Goal: Task Accomplishment & Management: Use online tool/utility

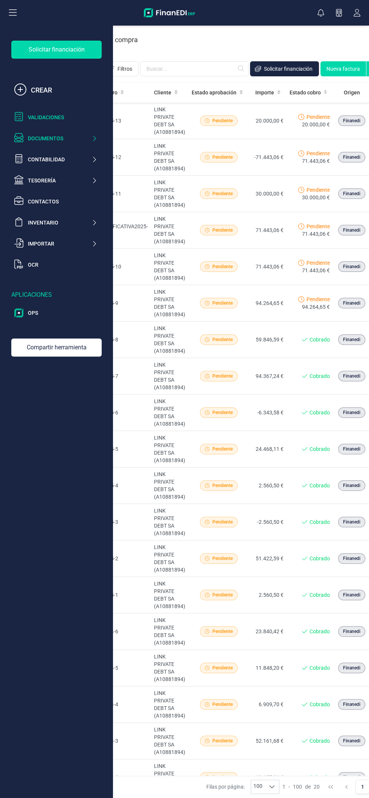
click at [65, 115] on div "Validaciones" at bounding box center [62, 118] width 69 height 8
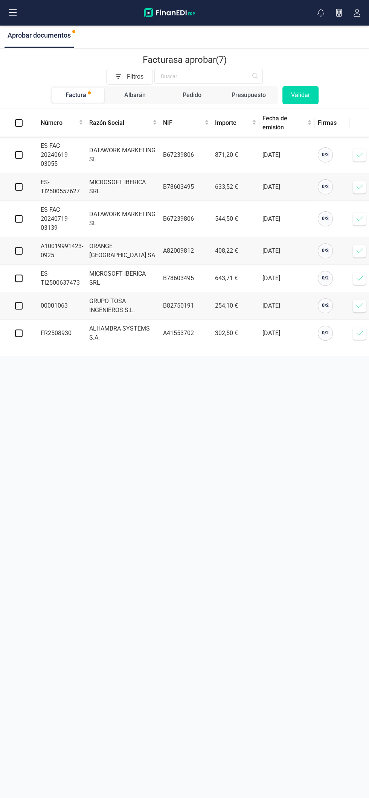
click at [354, 252] on span at bounding box center [359, 250] width 15 height 15
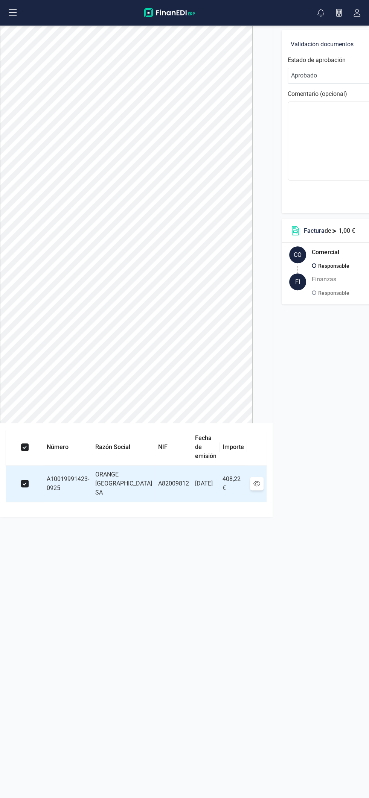
scroll to position [0, 76]
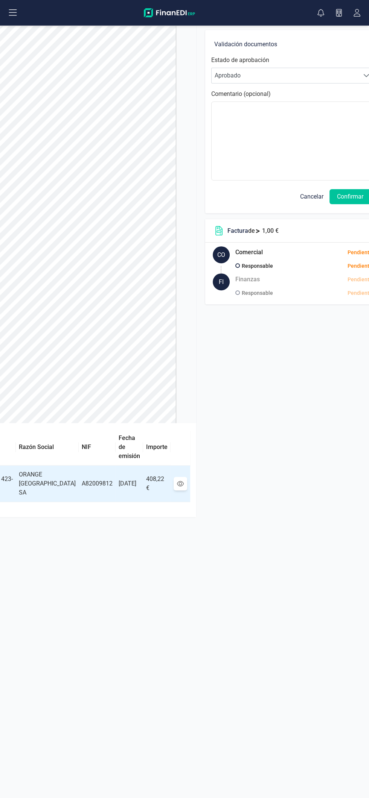
click at [338, 196] on button "Confirmar" at bounding box center [349, 196] width 41 height 15
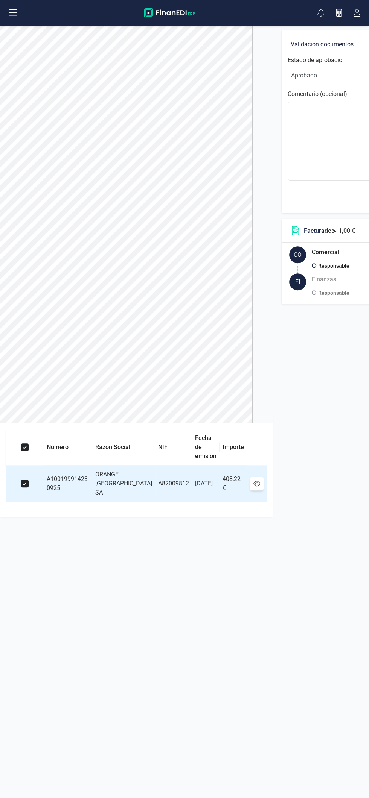
scroll to position [0, 76]
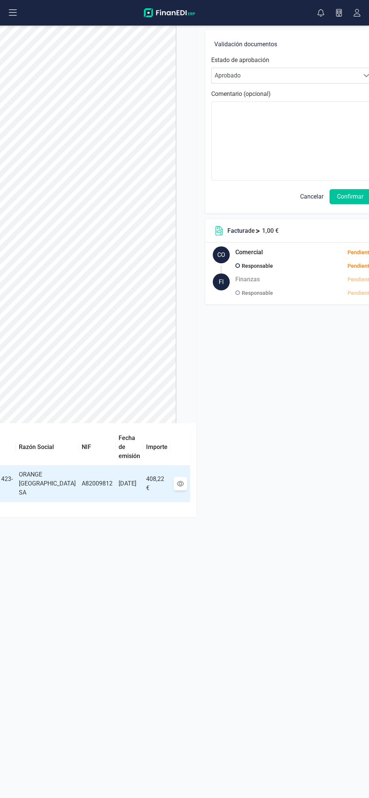
click at [335, 201] on button "Confirmar" at bounding box center [349, 196] width 41 height 15
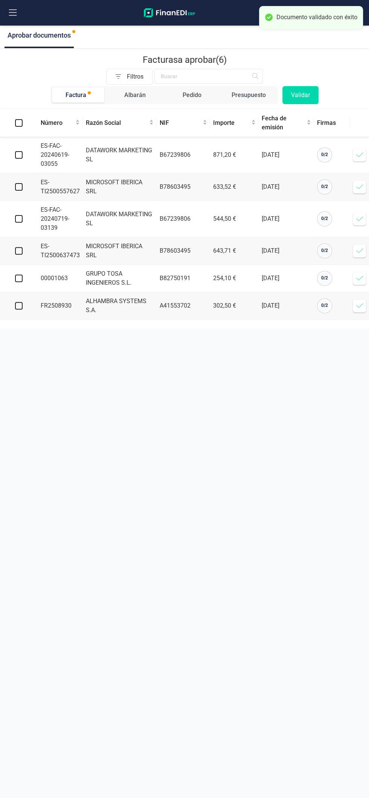
click at [359, 277] on icon at bounding box center [359, 279] width 8 height 8
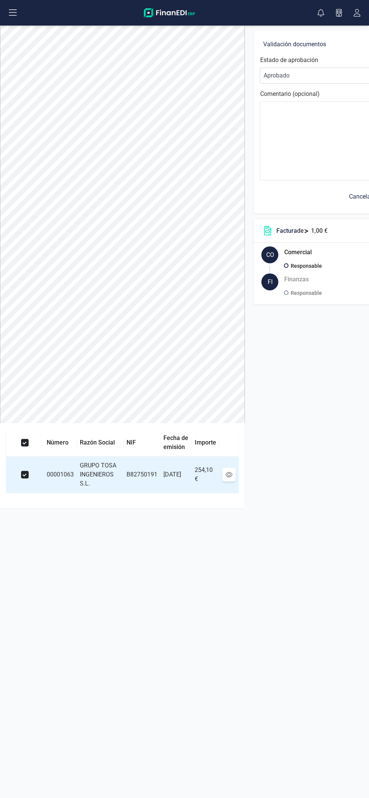
scroll to position [0, 68]
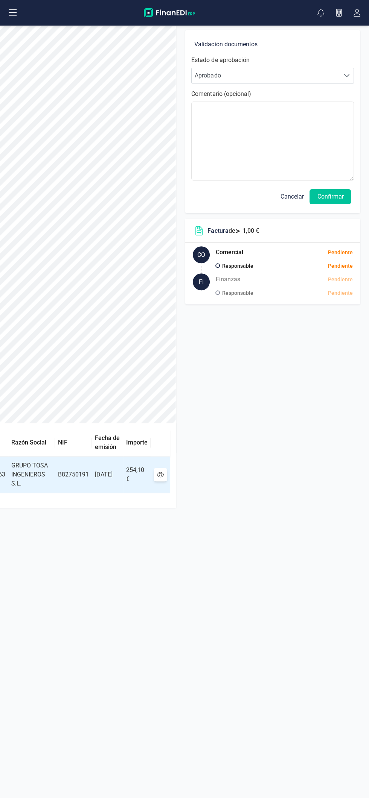
click at [337, 193] on button "Confirmar" at bounding box center [329, 196] width 41 height 15
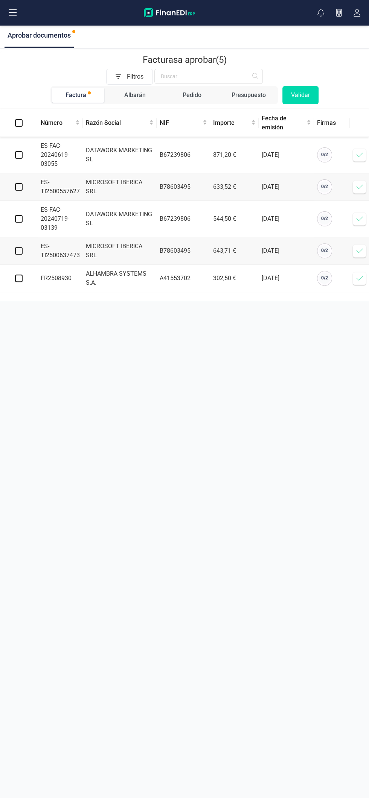
click at [355, 250] on icon at bounding box center [359, 251] width 8 height 8
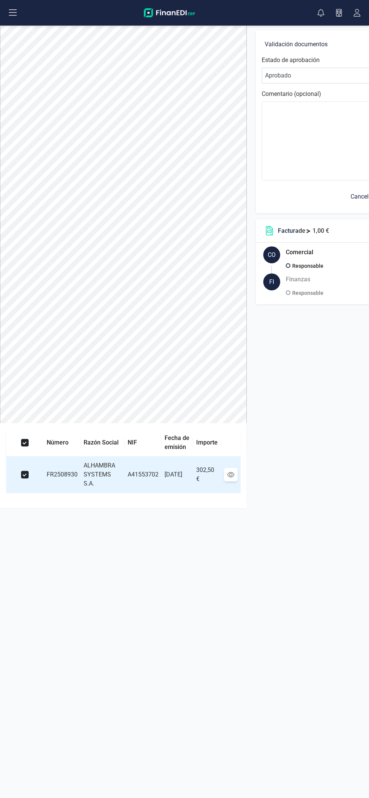
scroll to position [0, 70]
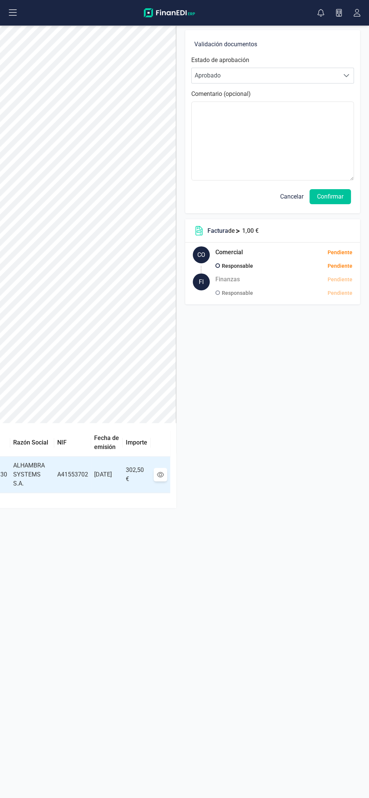
click at [340, 197] on button "Confirmar" at bounding box center [329, 196] width 41 height 15
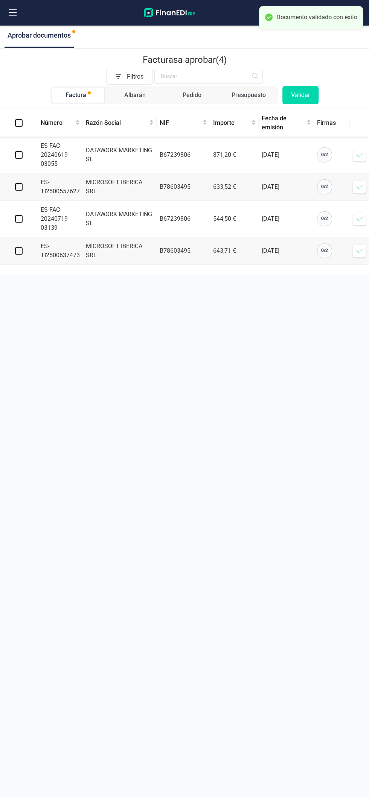
click at [23, 19] on button at bounding box center [13, 13] width 24 height 24
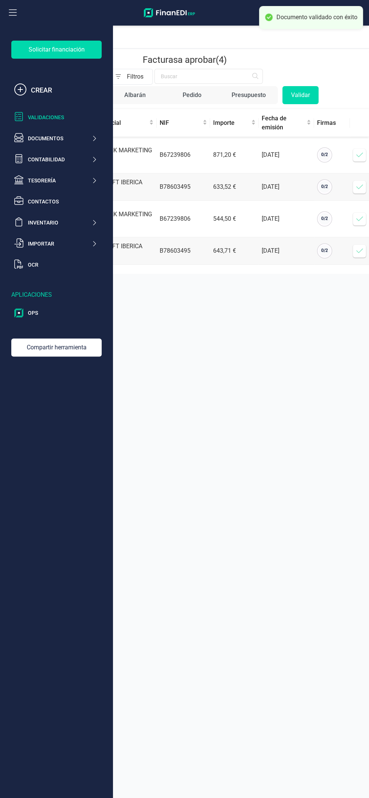
click at [23, 10] on button at bounding box center [13, 13] width 24 height 24
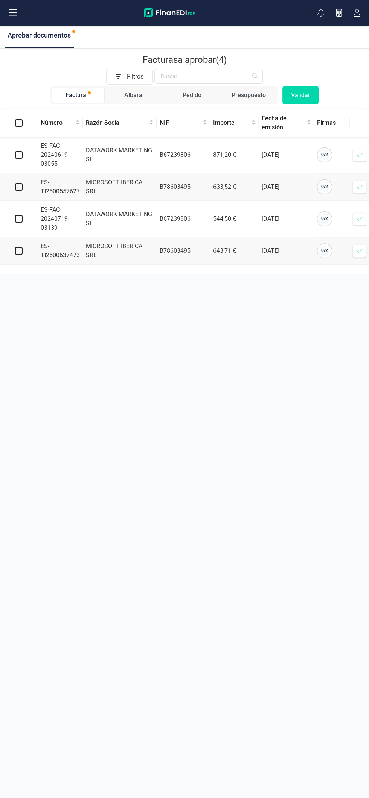
click at [20, 9] on button at bounding box center [13, 13] width 24 height 24
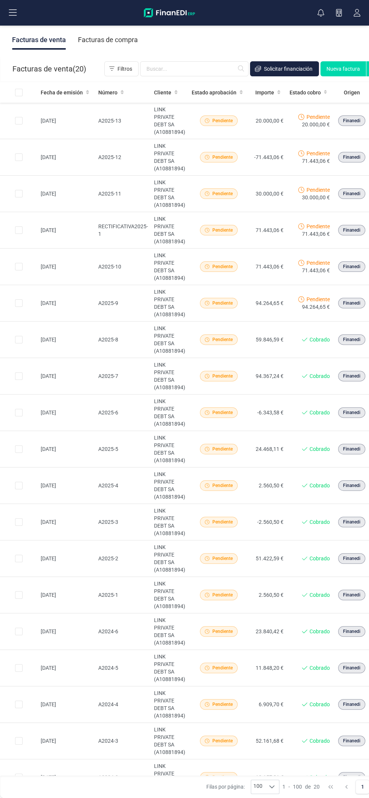
click at [288, 24] on div "Solicitar financiación Importaciones completadas 0 / 0 FINANEDI, [PERSON_NAME] …" at bounding box center [184, 13] width 367 height 24
click at [20, 11] on button at bounding box center [13, 13] width 24 height 24
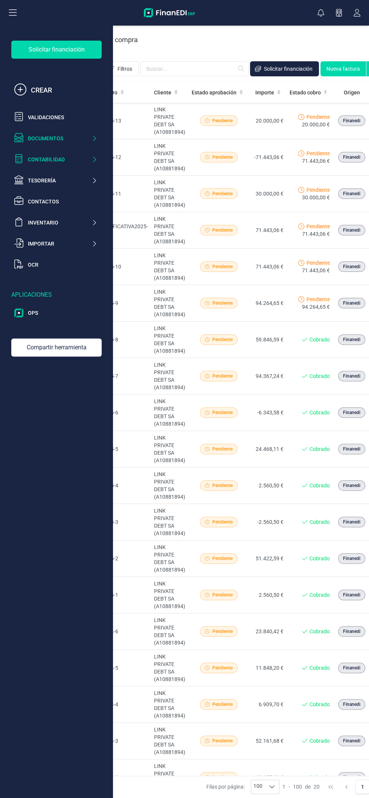
click at [91, 161] on icon at bounding box center [94, 160] width 6 height 8
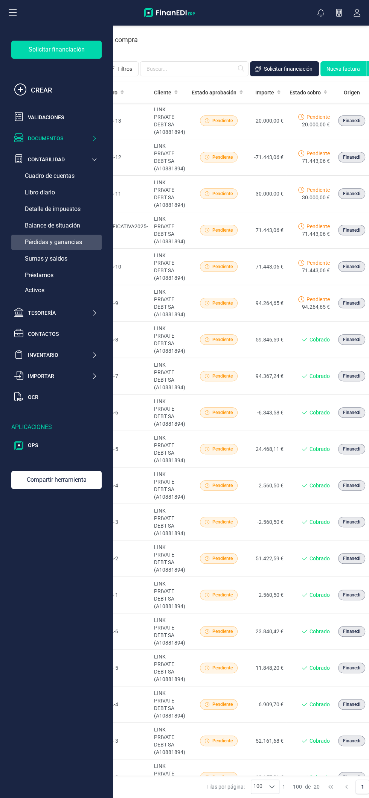
click at [85, 247] on div "Pérdidas y ganancias" at bounding box center [56, 242] width 90 height 15
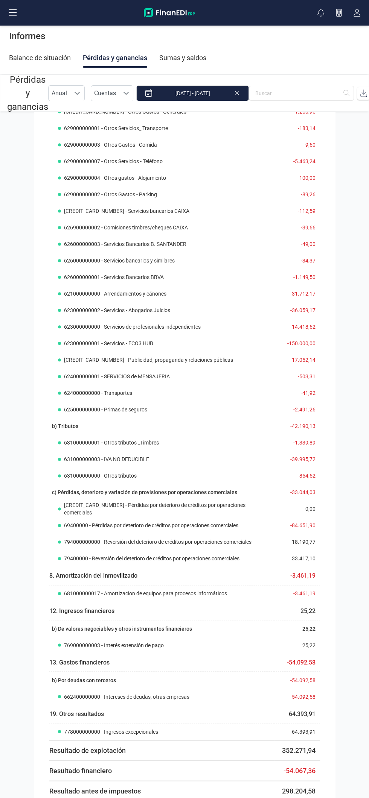
scroll to position [9, 0]
